Goal: Task Accomplishment & Management: Manage account settings

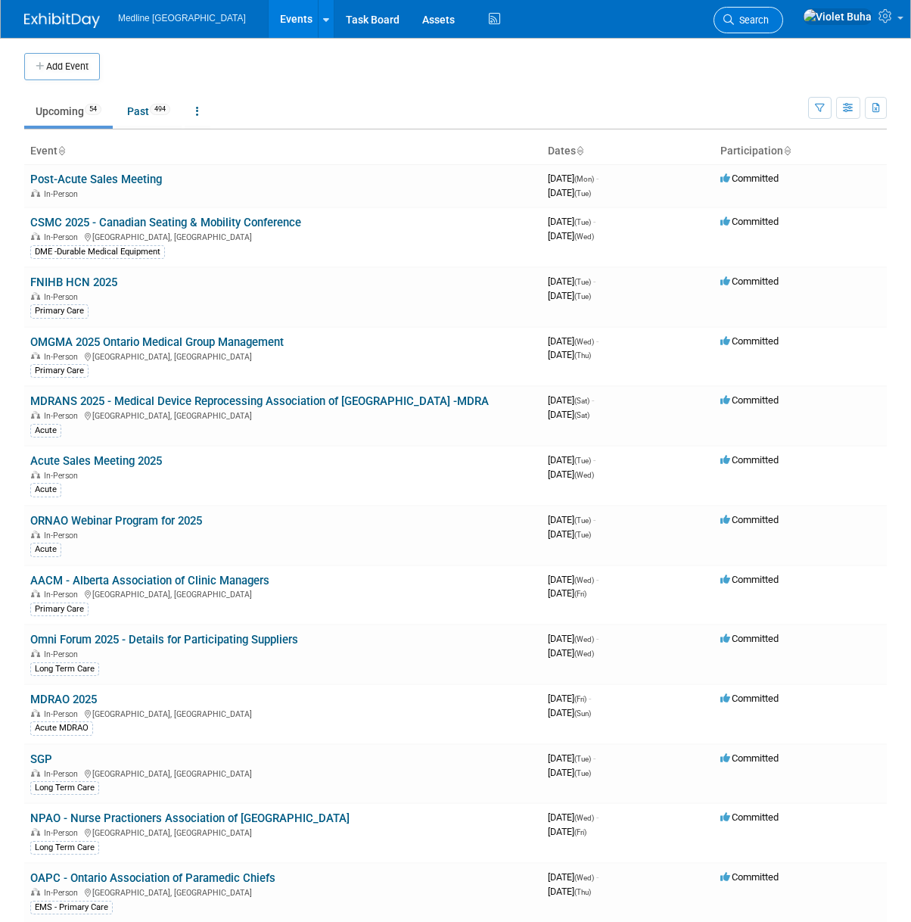
click at [769, 22] on span "Search" at bounding box center [751, 19] width 35 height 11
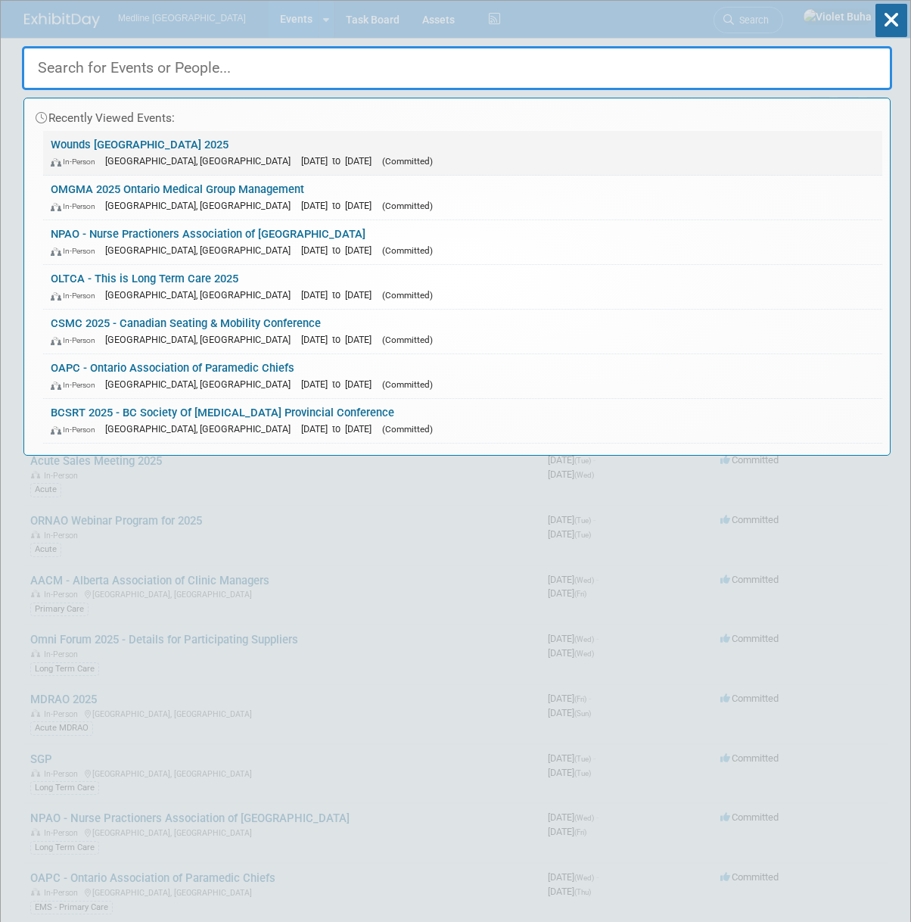
click at [138, 148] on link "Wounds Canada 2025 In-Person Toronto, Canada Oct 2, 2025 to Oct 4, 2025 (Commit…" at bounding box center [462, 153] width 839 height 44
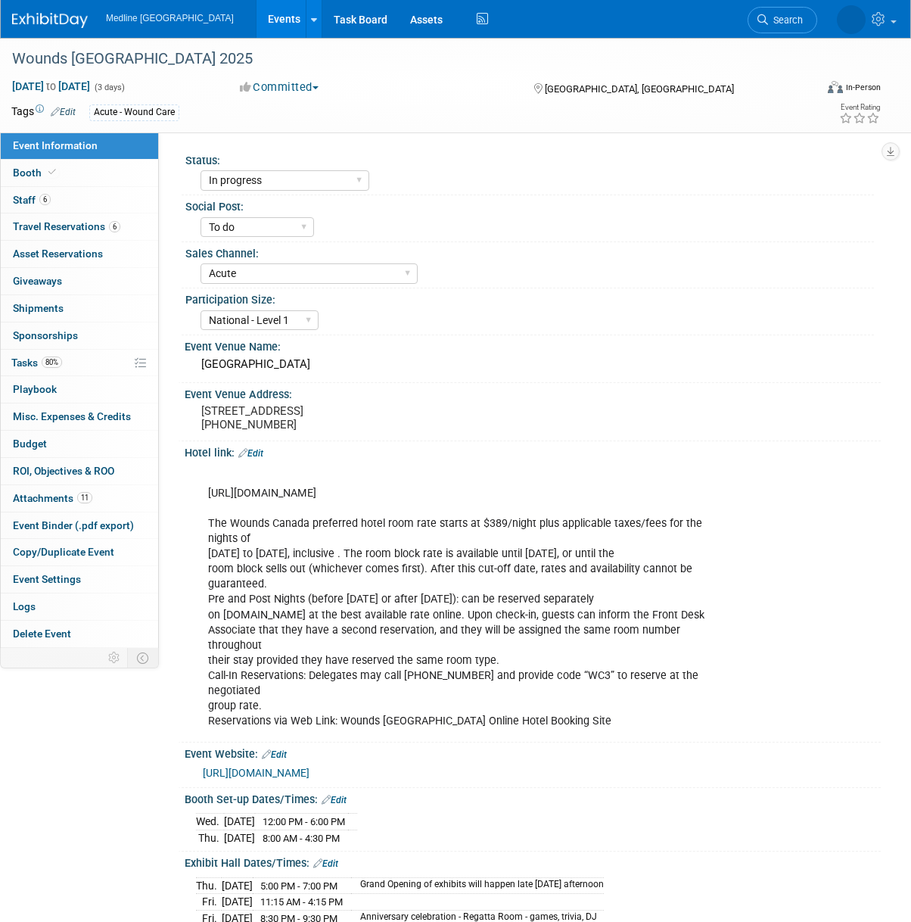
select select "In progress"
select select "To do"
select select "Acute"
select select "National - Level 1"
click at [74, 199] on link "6 Staff 6" at bounding box center [79, 200] width 157 height 26
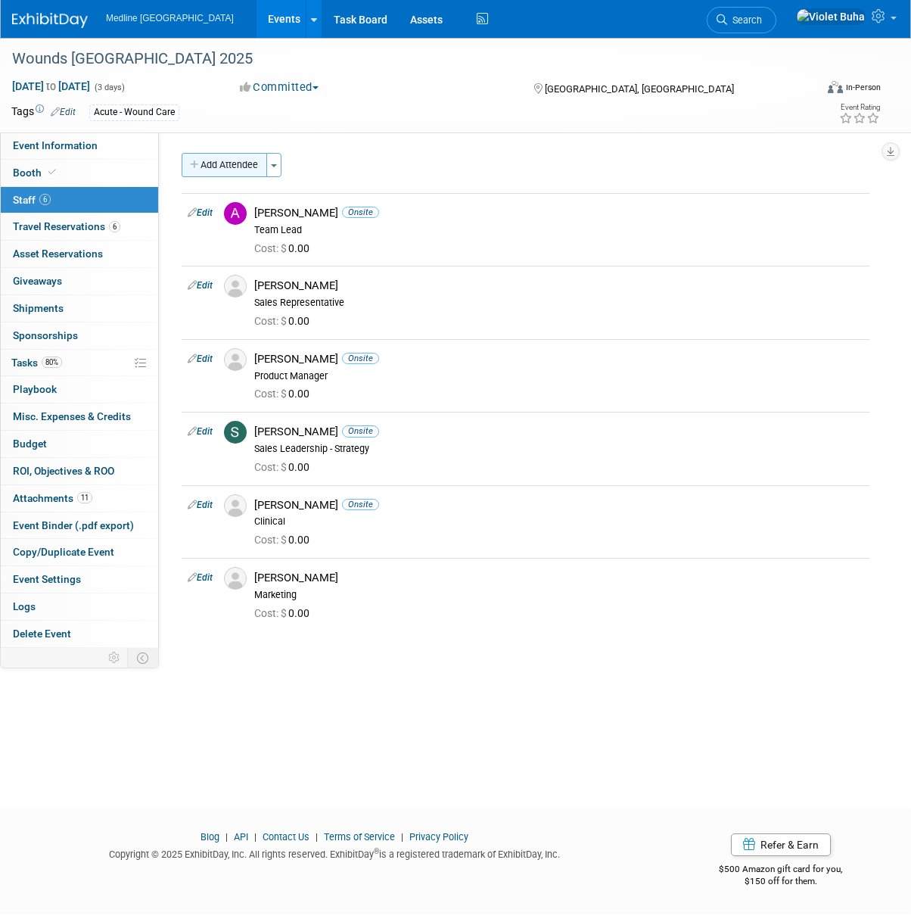
click at [213, 170] on button "Add Attendee" at bounding box center [225, 165] width 86 height 24
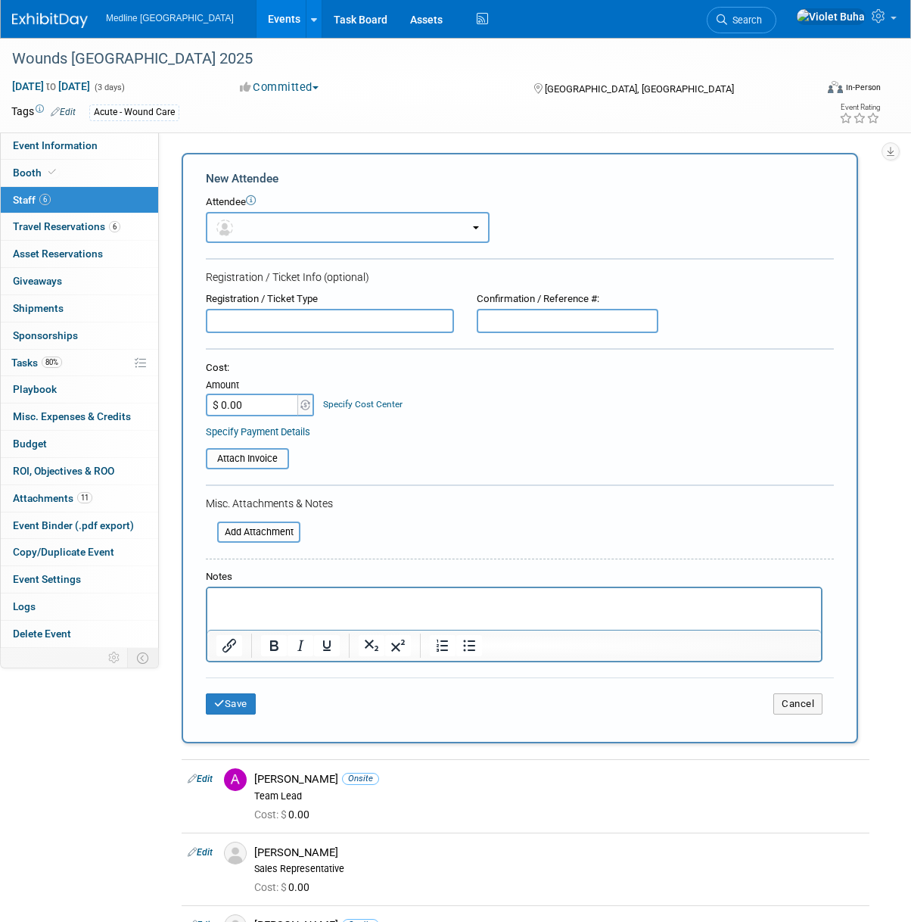
click at [266, 228] on button "button" at bounding box center [348, 227] width 284 height 31
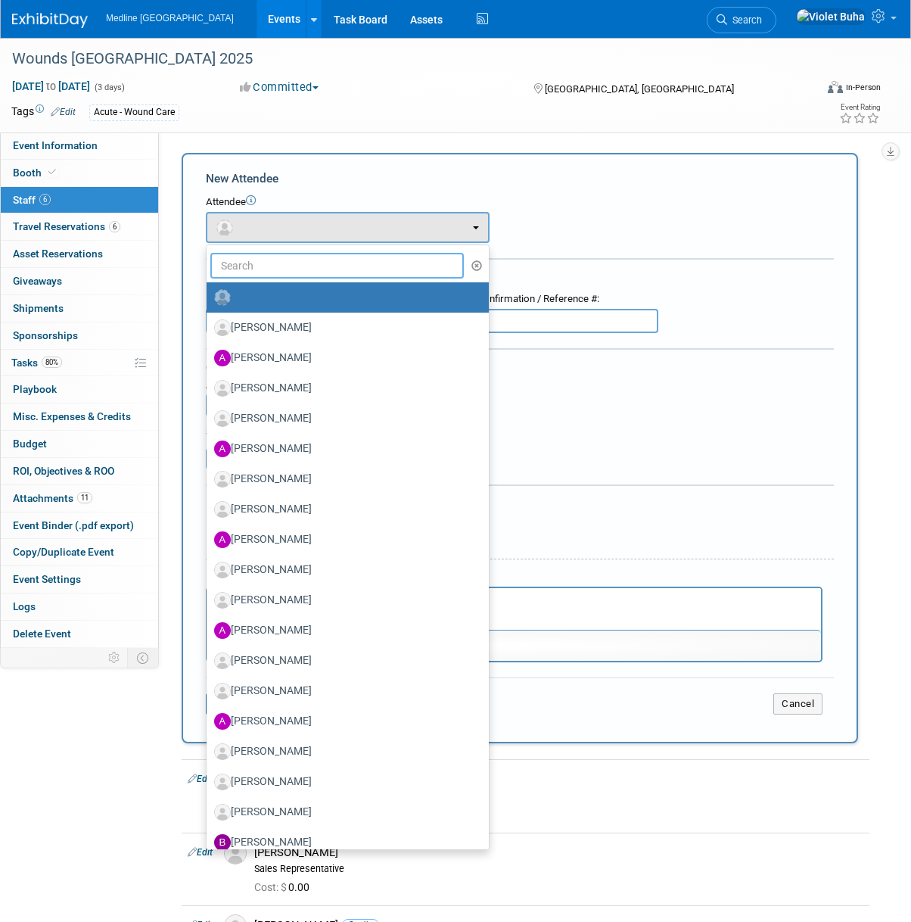
click at [260, 261] on input "text" at bounding box center [337, 266] width 254 height 26
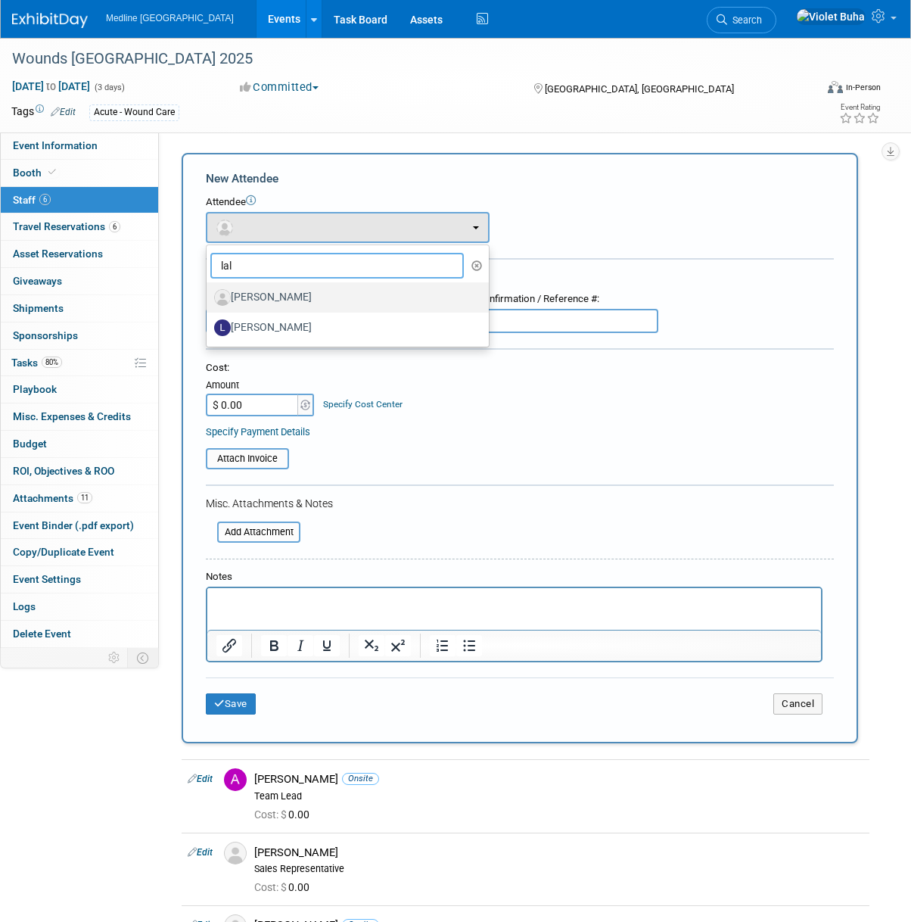
type input "lal"
click at [269, 294] on label "[PERSON_NAME]" at bounding box center [344, 297] width 260 height 24
click at [209, 294] on input "[PERSON_NAME]" at bounding box center [204, 296] width 10 height 10
select select "6dc14900-28c6-46a8-87d5-db449ed5d9cc"
select select "2"
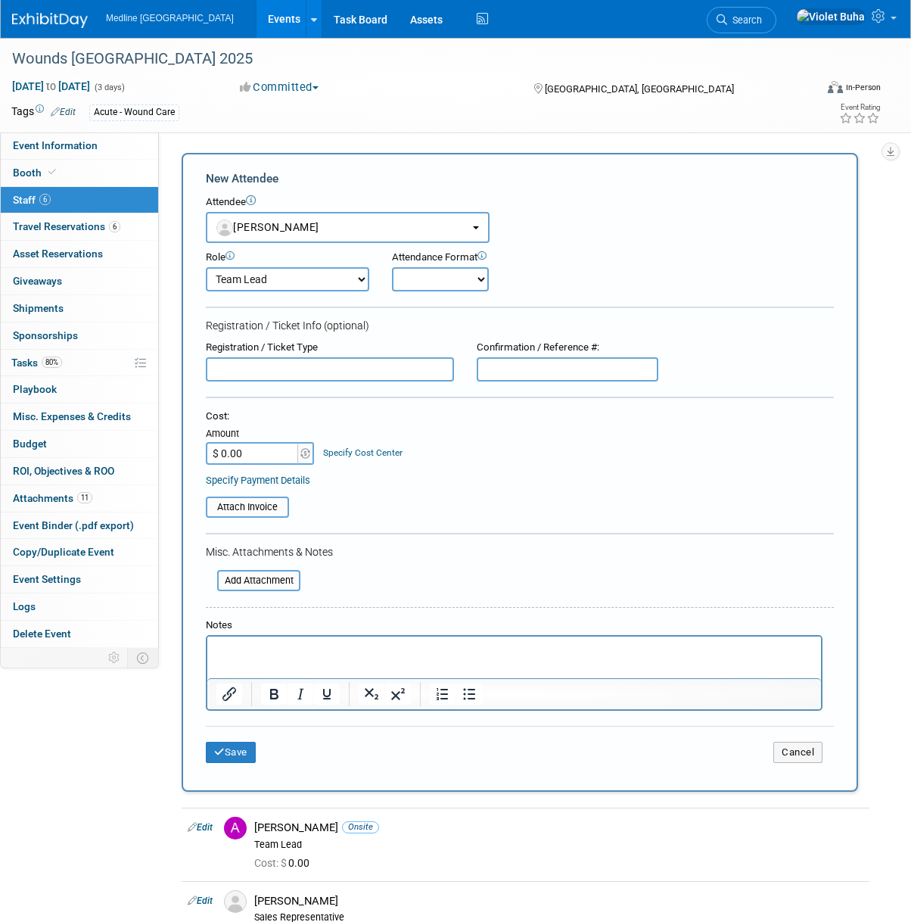
click at [356, 278] on select "Champion Clinical Demonstrator Host Marketing Planner Presenter" at bounding box center [287, 279] width 163 height 24
click at [482, 278] on select "Onsite Remote" at bounding box center [440, 279] width 97 height 24
select select "1"
click at [392, 267] on select "Onsite Remote" at bounding box center [440, 279] width 97 height 24
click at [244, 755] on button "Save" at bounding box center [231, 752] width 50 height 21
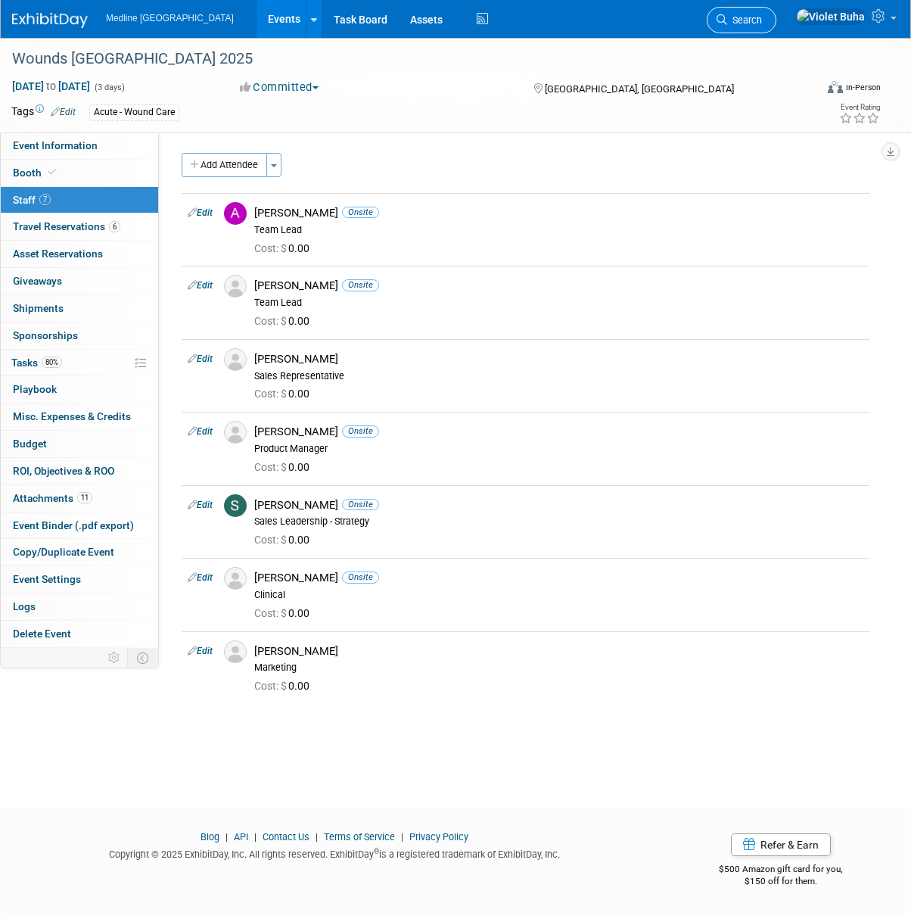
click at [762, 22] on span "Search" at bounding box center [744, 19] width 35 height 11
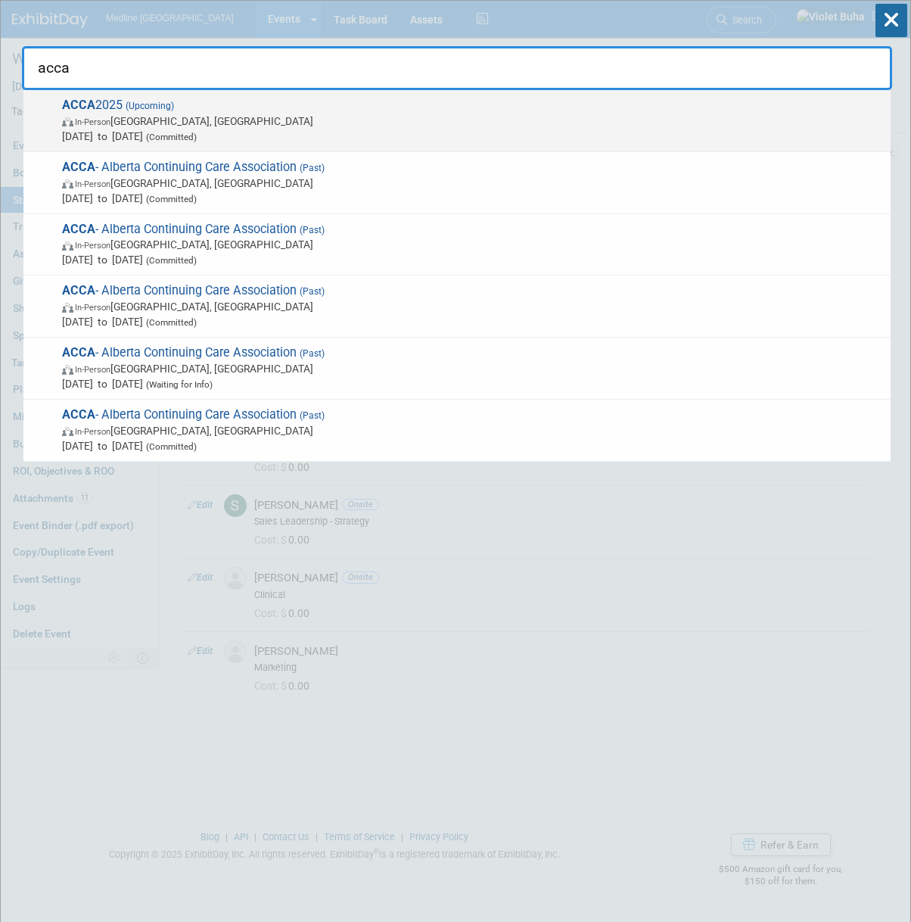
type input "acca"
click at [178, 110] on span "ACCA 2025 (Upcoming) In-Person Edmonton, Canada Oct 14, 2025 to Oct 16, 2025 (C…" at bounding box center [471, 121] width 826 height 46
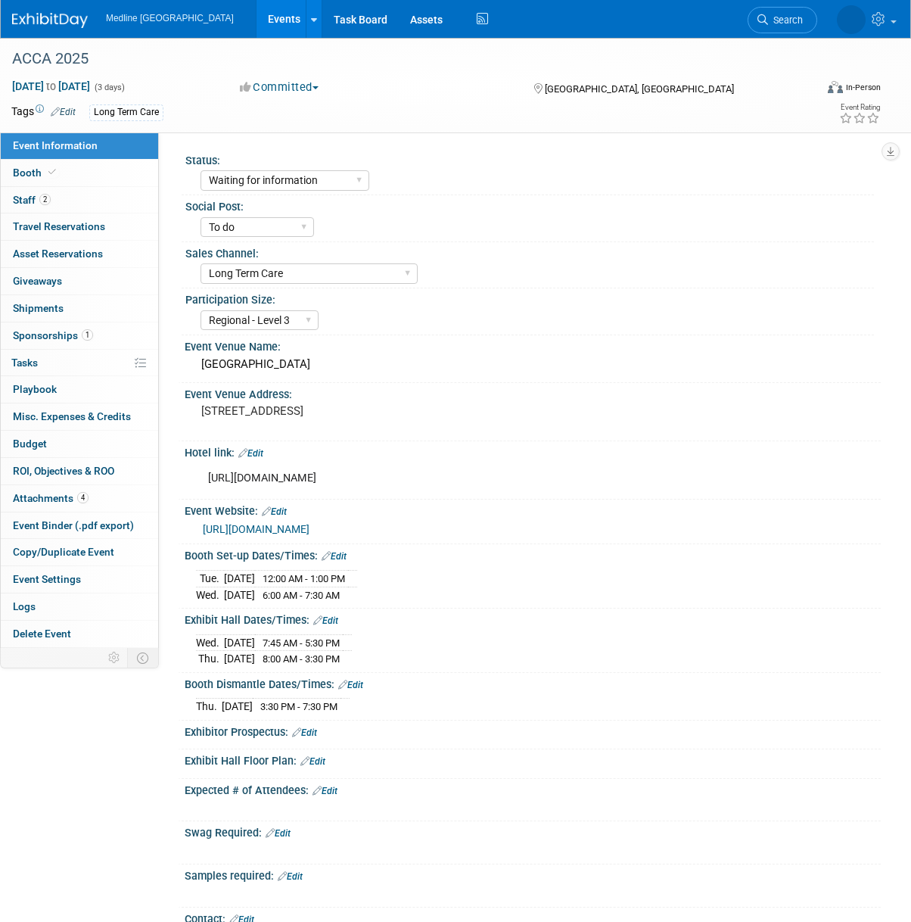
select select "Waiting for information"
select select "To do"
select select "Long Term Care"
select select "Regional - Level 3"
click at [75, 202] on link "2 Staff 2" at bounding box center [79, 200] width 157 height 26
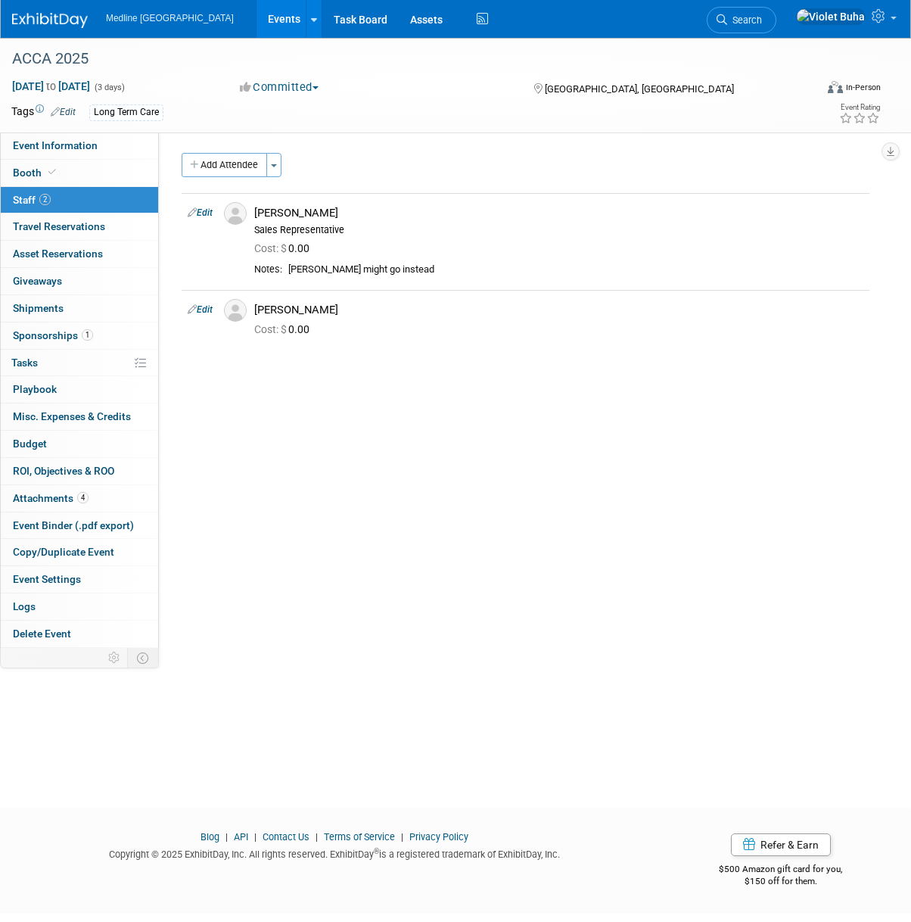
click at [60, 20] on img at bounding box center [50, 20] width 76 height 15
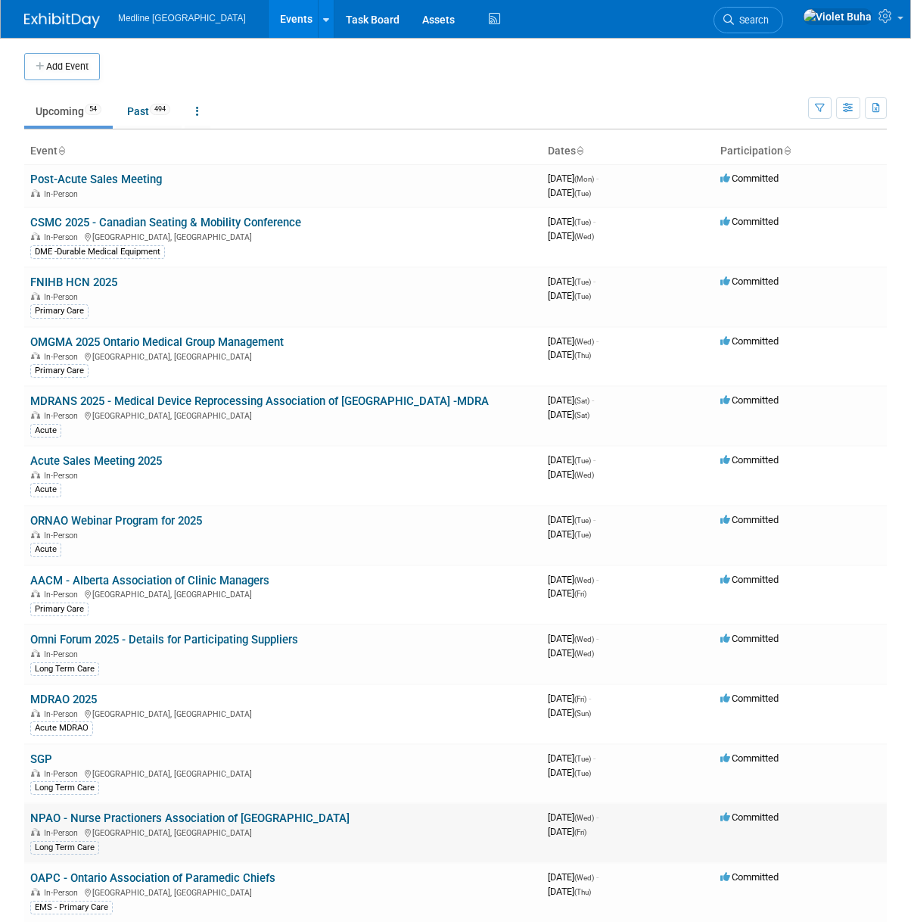
click at [116, 823] on link "NPAO - Nurse Practioners Association of [GEOGRAPHIC_DATA]" at bounding box center [189, 818] width 319 height 14
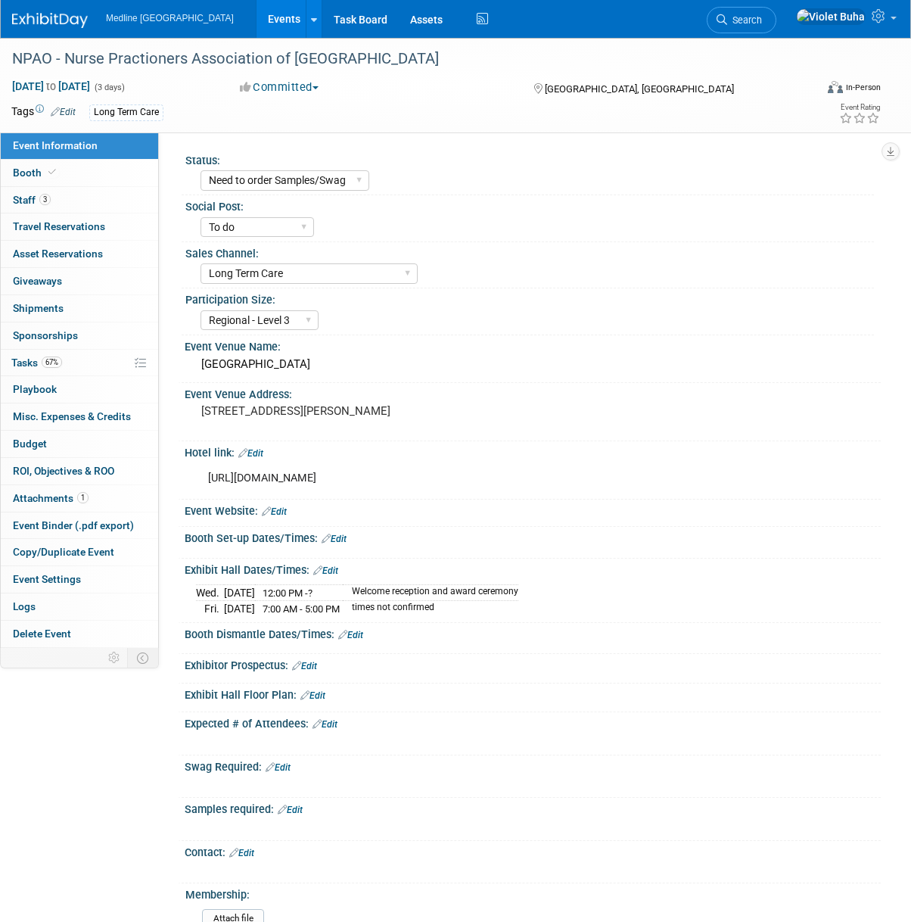
select select "Need to order Samples/Swag"
select select "To do"
select select "Long Term Care"
select select "Regional - Level 3"
click at [71, 194] on link "3 Staff 3" at bounding box center [79, 200] width 157 height 26
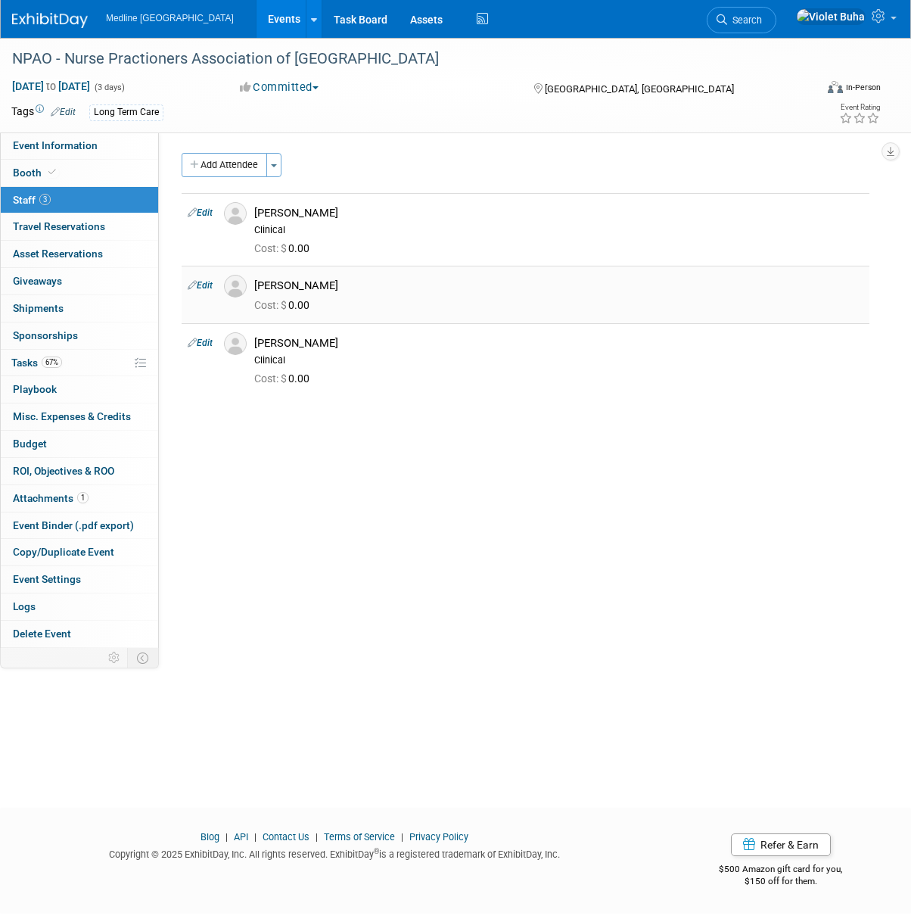
click at [207, 287] on link "Edit" at bounding box center [200, 285] width 25 height 11
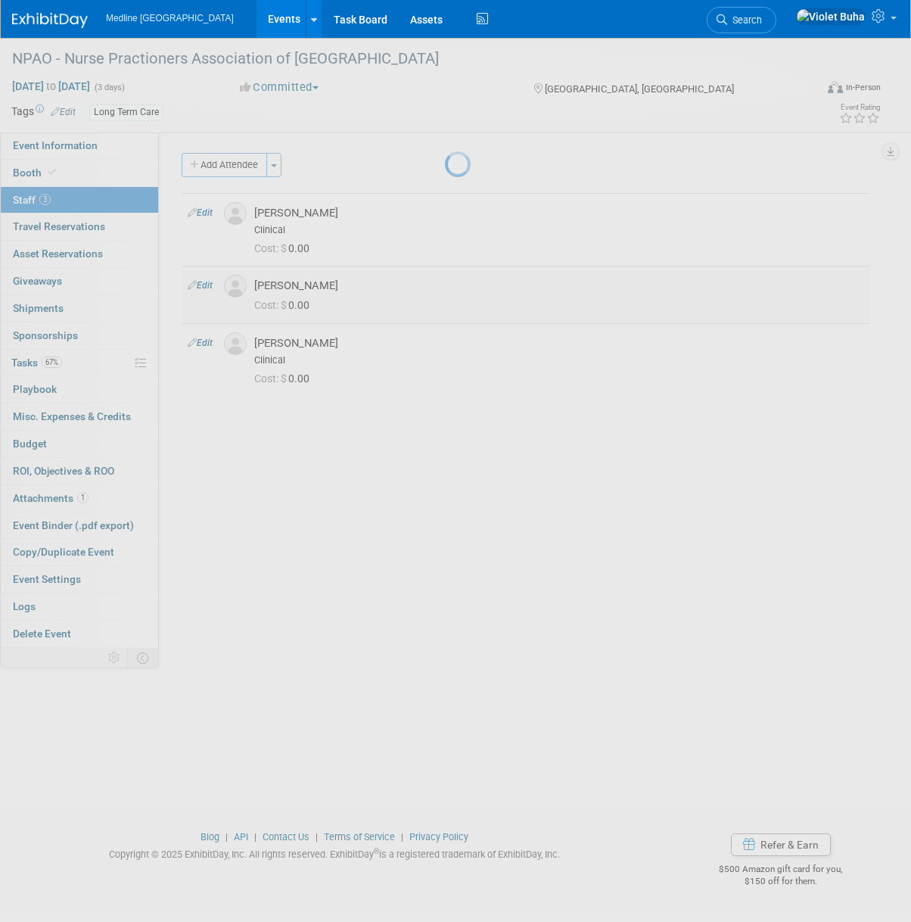
select select "b07f7959-68d2-4494-a3a6-50080b42c579"
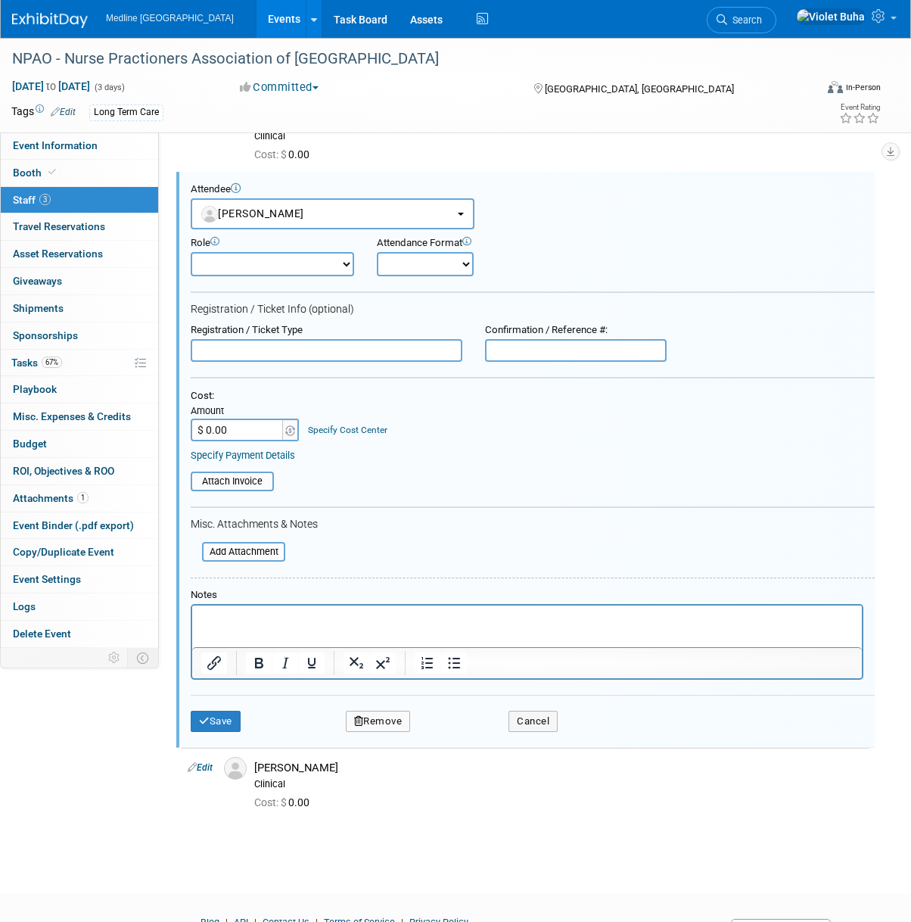
click at [213, 617] on p "Rich Text Area. Press ALT-0 for help." at bounding box center [527, 618] width 652 height 15
click at [209, 716] on button "Save" at bounding box center [216, 721] width 50 height 21
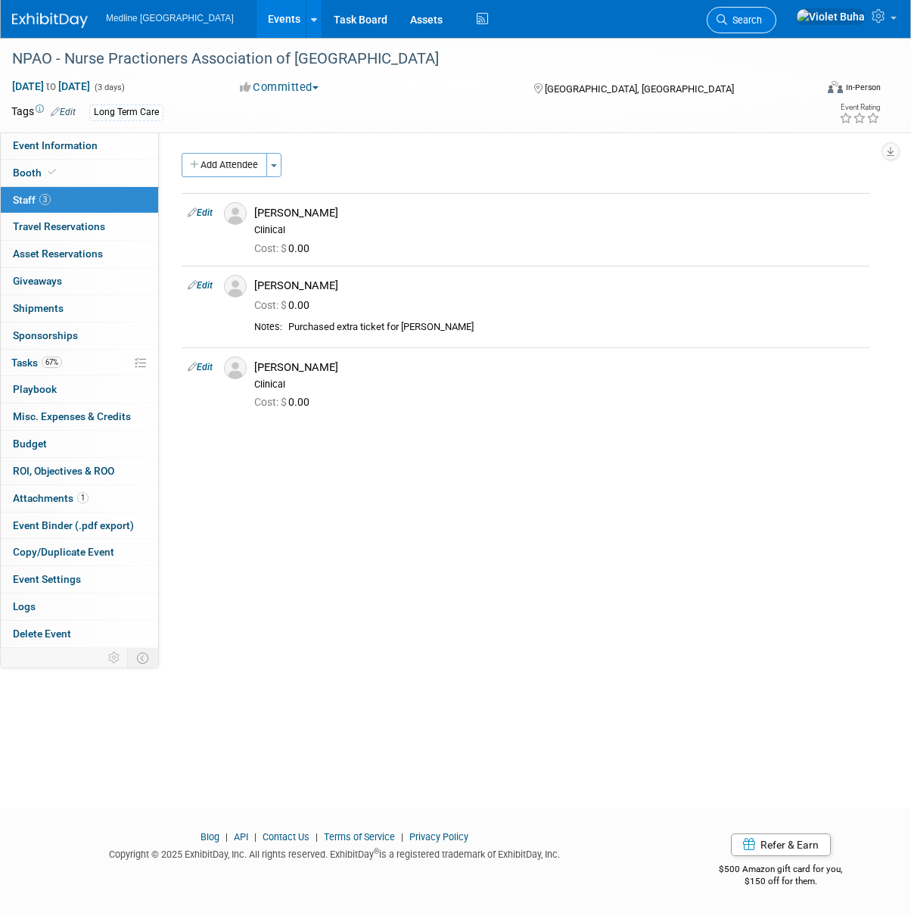
click at [762, 22] on span "Search" at bounding box center [744, 19] width 35 height 11
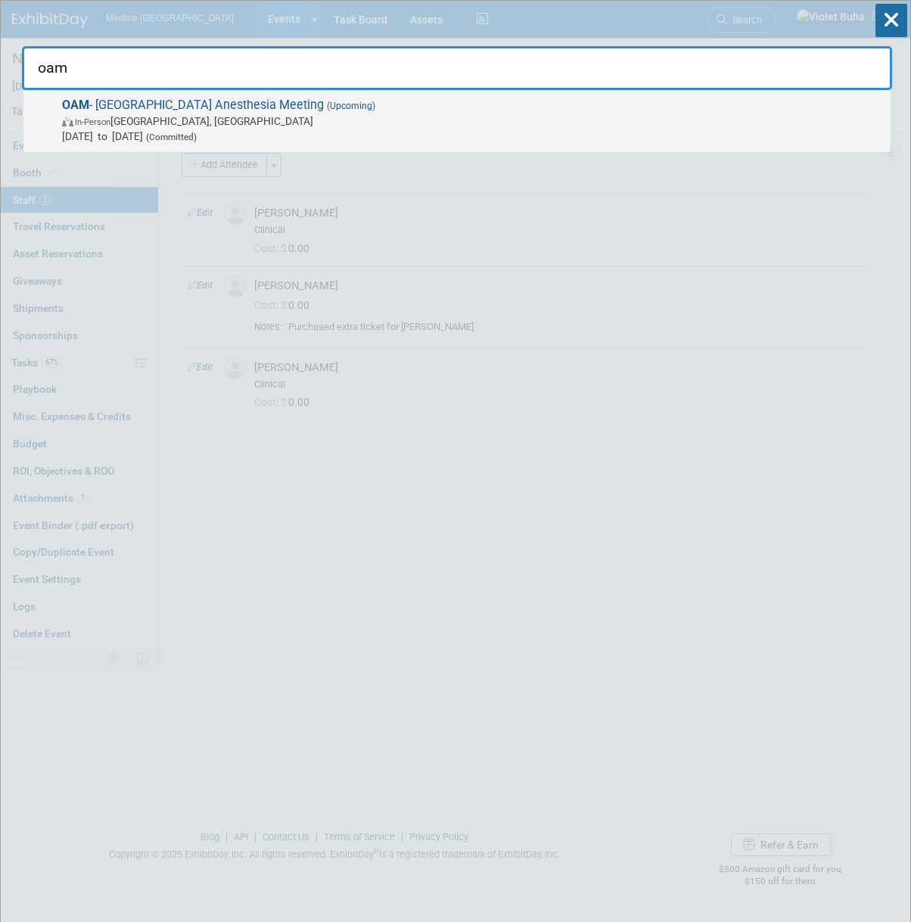
type input "oam"
click at [237, 128] on span "In-Person Ottawa, Canada" at bounding box center [472, 121] width 821 height 15
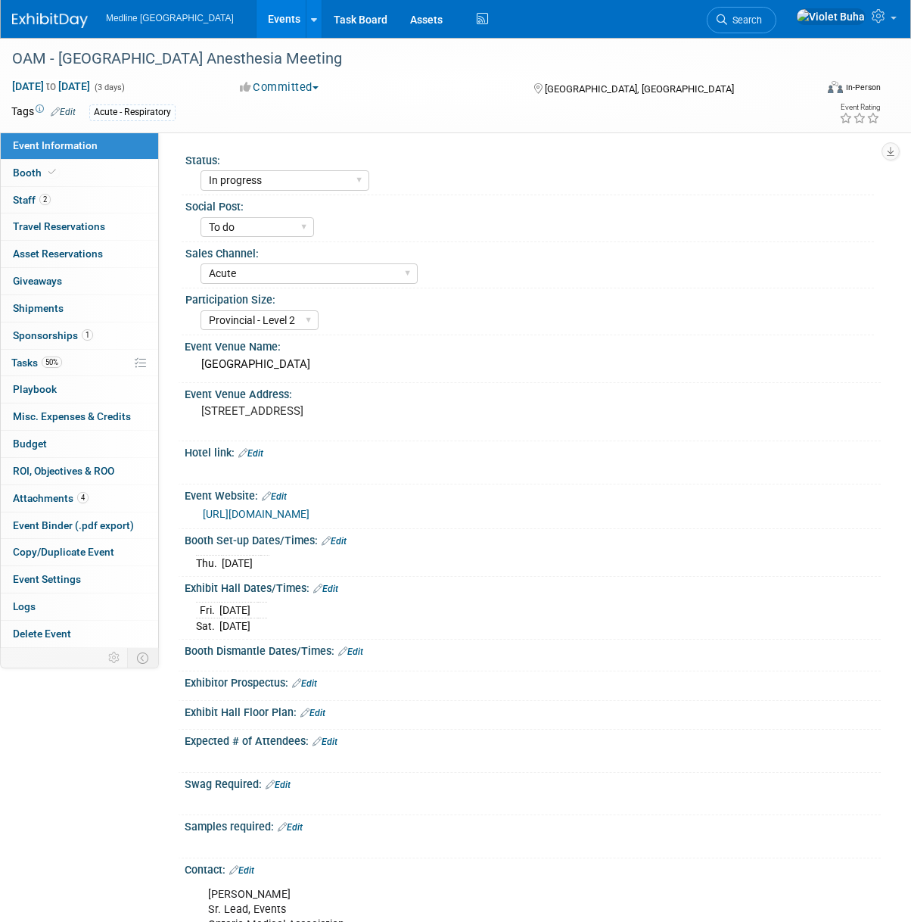
select select "In progress"
select select "To do"
select select "Acute"
select select "Provincial - Level 2"
click at [105, 172] on link "Booth" at bounding box center [79, 173] width 157 height 26
